Goal: Transaction & Acquisition: Purchase product/service

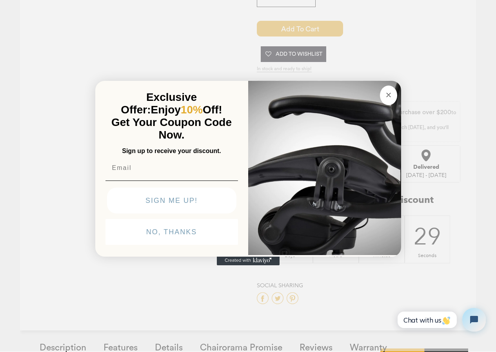
scroll to position [686, 0]
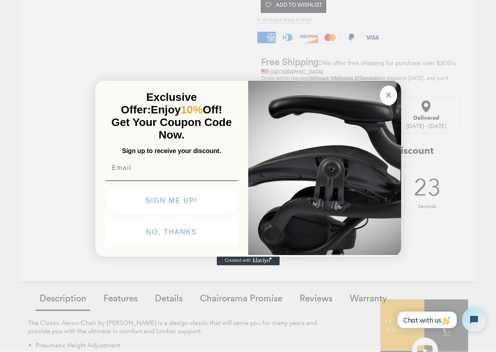
click at [271, 245] on img "POPUP Form" at bounding box center [324, 167] width 153 height 176
click at [132, 245] on button "NO, THANKS" at bounding box center [171, 232] width 133 height 26
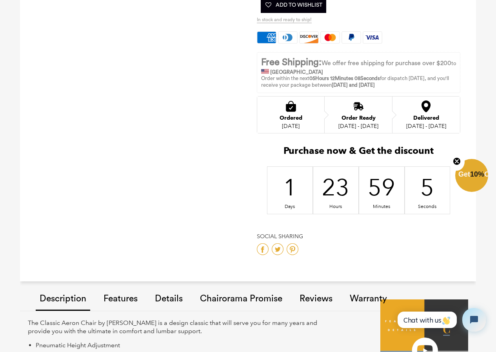
scroll to position [801, 0]
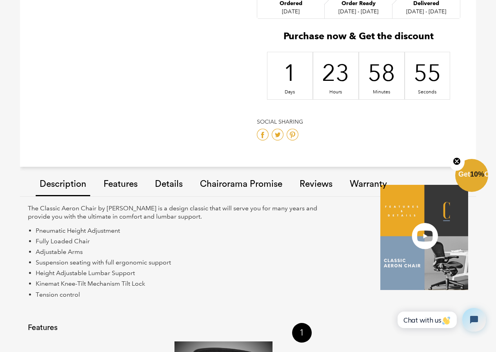
click at [102, 191] on link "Features" at bounding box center [121, 184] width 42 height 44
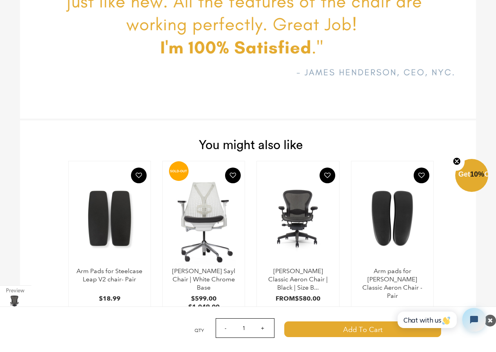
scroll to position [2390, 0]
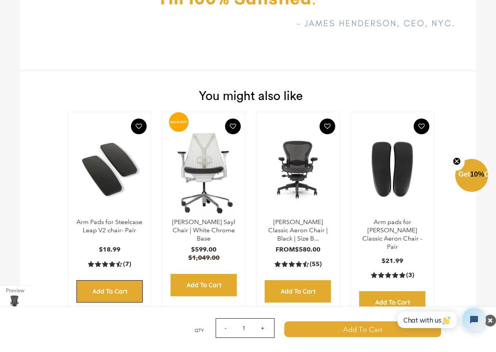
click at [90, 280] on input "Add to Cart" at bounding box center [109, 291] width 66 height 22
